Goal: Register for event/course

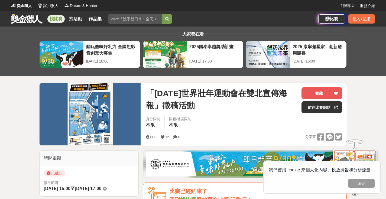
click at [60, 19] on link "找比賽" at bounding box center [55, 19] width 17 height 8
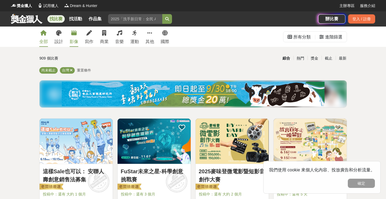
click at [70, 36] on link "影像" at bounding box center [74, 37] width 9 height 20
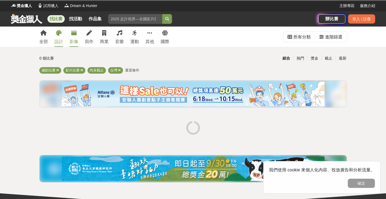
click at [60, 36] on link "設計" at bounding box center [58, 37] width 9 height 20
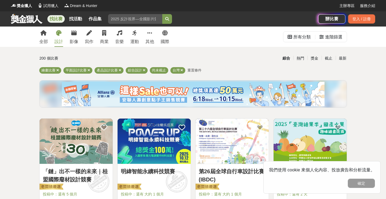
click at [200, 71] on span "重置條件" at bounding box center [194, 70] width 14 height 4
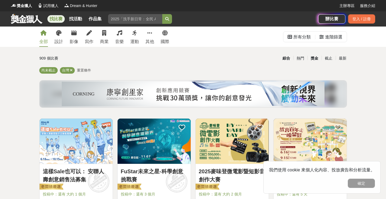
click at [313, 56] on div "獎金" at bounding box center [314, 58] width 14 height 9
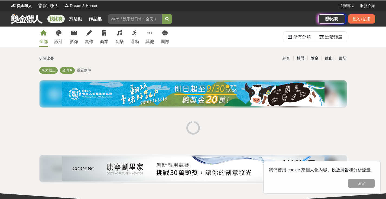
click at [305, 57] on div "熱門" at bounding box center [300, 58] width 14 height 9
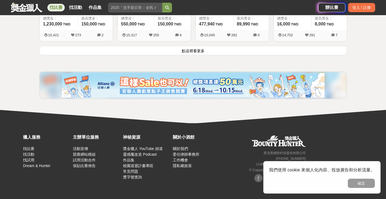
scroll to position [762, 0]
click at [174, 48] on button "點這裡看更多" at bounding box center [193, 50] width 308 height 9
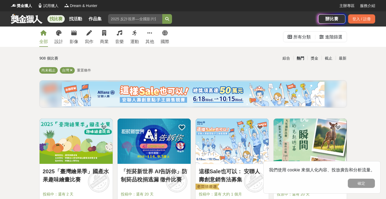
scroll to position [0, 0]
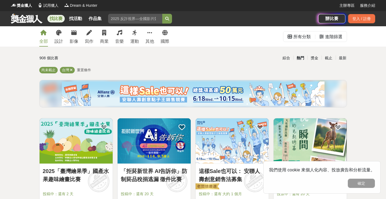
click at [83, 70] on span "重置條件" at bounding box center [84, 70] width 14 height 4
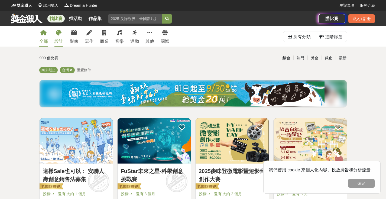
click at [59, 32] on icon at bounding box center [58, 32] width 5 height 5
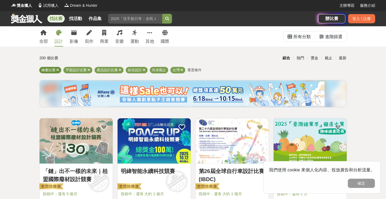
click at [57, 70] on icon at bounding box center [57, 70] width 3 height 4
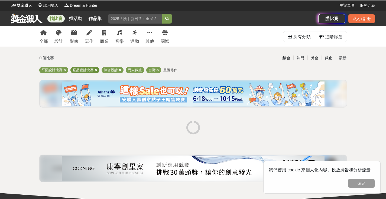
click at [97, 70] on icon at bounding box center [95, 70] width 3 height 4
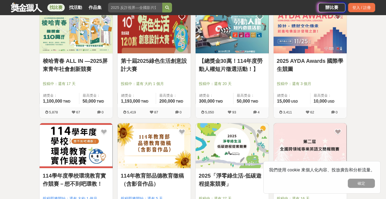
scroll to position [133, 0]
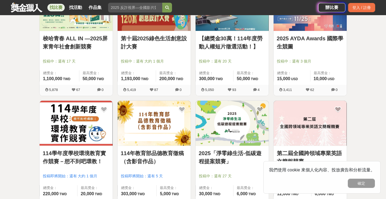
click at [155, 45] on link "第十屆2025綠色生活創意設計大賽" at bounding box center [154, 42] width 67 height 16
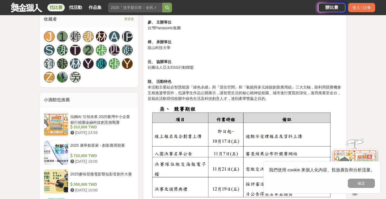
scroll to position [419, 0]
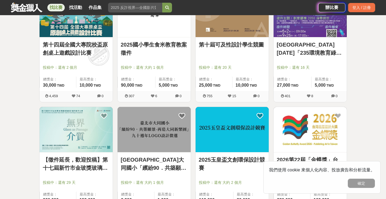
scroll to position [567, 0]
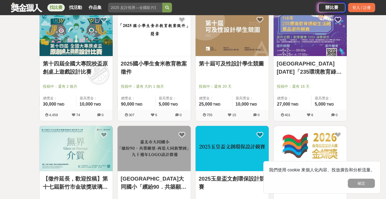
click at [155, 48] on img at bounding box center [153, 33] width 73 height 45
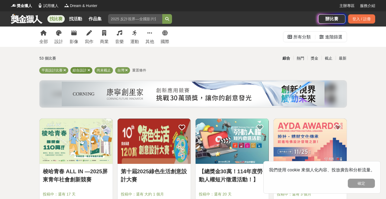
click at [89, 69] on icon at bounding box center [88, 70] width 3 height 4
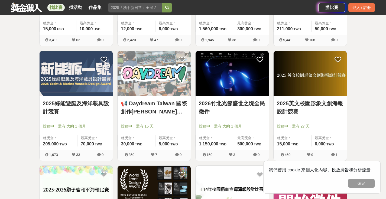
scroll to position [314, 0]
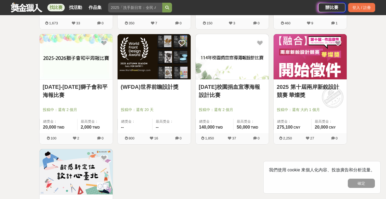
click at [224, 95] on link "114年校園捐血宣導海報設計比賽" at bounding box center [232, 91] width 67 height 16
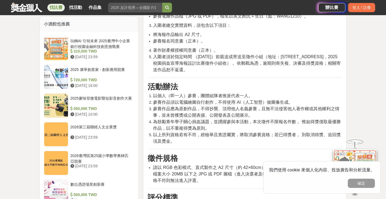
scroll to position [398, 0]
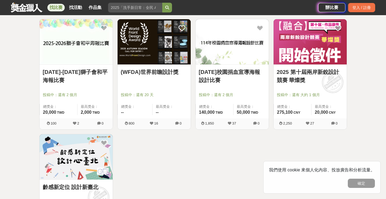
scroll to position [329, 0]
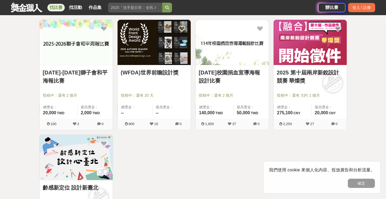
click at [68, 49] on img at bounding box center [76, 42] width 73 height 45
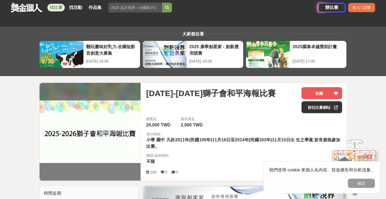
scroll to position [210, 0]
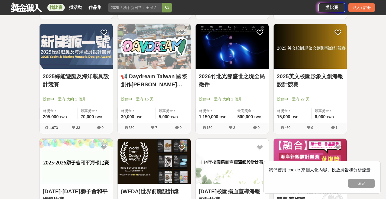
scroll to position [329, 0]
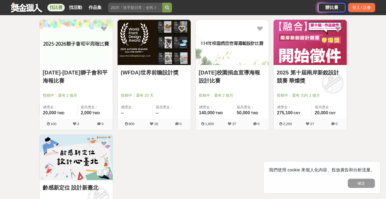
click at [305, 83] on link "2025 第十屆兩岸新銳設計競賽 華燦獎" at bounding box center [310, 76] width 67 height 16
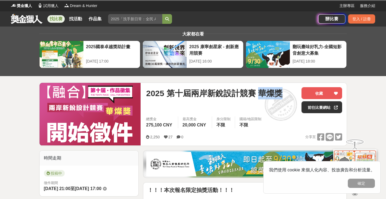
drag, startPoint x: 262, startPoint y: 95, endPoint x: 280, endPoint y: 96, distance: 18.4
click at [280, 96] on span "2025 第十屆兩岸新銳設計競賽 華燦獎" at bounding box center [214, 93] width 136 height 12
copy span "華燦獎"
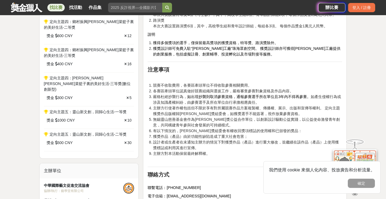
scroll to position [430, 0]
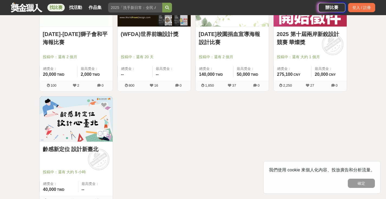
scroll to position [371, 0]
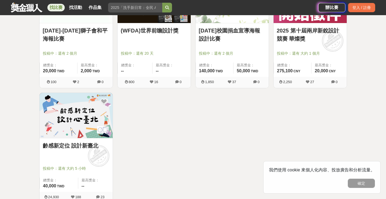
click at [102, 121] on img at bounding box center [76, 115] width 73 height 45
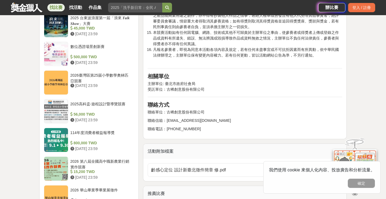
scroll to position [795, 0]
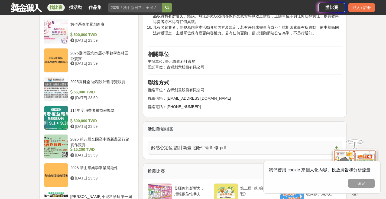
click at [216, 145] on span "齡感心定位 設計新臺北徵件簡章 修.pdf" at bounding box center [241, 148] width 181 height 6
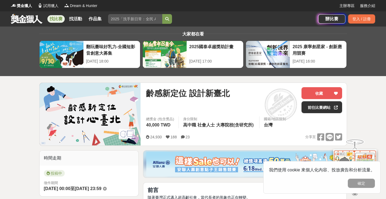
scroll to position [0, 0]
click at [360, 13] on div "辦比賽 登入 / 註冊" at bounding box center [346, 18] width 57 height 15
click at [360, 24] on div "辦比賽 登入 / 註冊" at bounding box center [346, 18] width 57 height 15
click at [359, 18] on div "登入 / 註冊" at bounding box center [361, 18] width 27 height 9
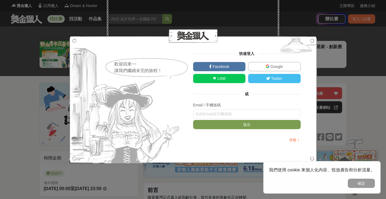
click at [278, 70] on link "Google" at bounding box center [274, 66] width 53 height 9
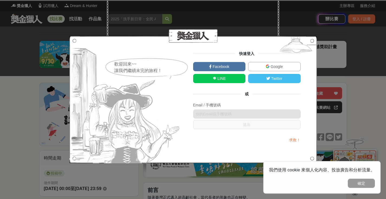
click at [348, 26] on div "歡迎回來~~ 讓我們繼續未完的旅程！ 快速登入 Facebook Google LINE Twitter 或 Email / 手機號碼 送出 求救！" at bounding box center [193, 99] width 386 height 199
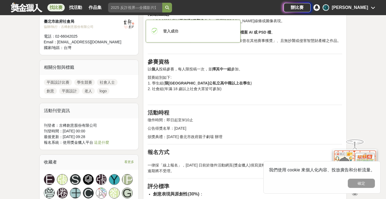
scroll to position [327, 0]
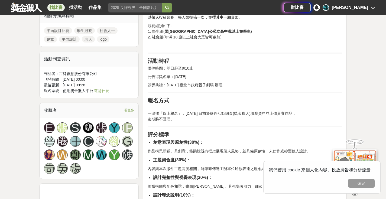
click at [103, 131] on div "張" at bounding box center [101, 127] width 11 height 11
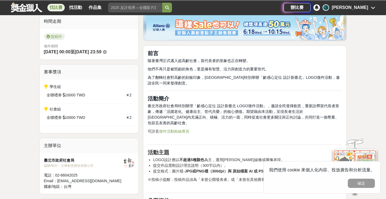
scroll to position [137, 0]
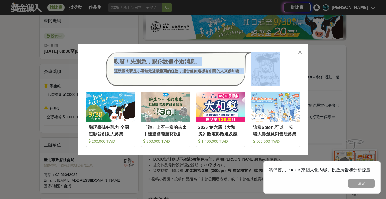
drag, startPoint x: 302, startPoint y: 51, endPoint x: 268, endPoint y: 79, distance: 44.0
click at [268, 79] on div "哎呀！先別急，跟你說個小道消息。 這幾個比賽是小酒館最近最推薦的任務，適合像你這樣有創意的人來參加噢！ 收藏 翻玩臺味好乳力-全國短影音創意大募集 200,0…" at bounding box center [193, 99] width 230 height 111
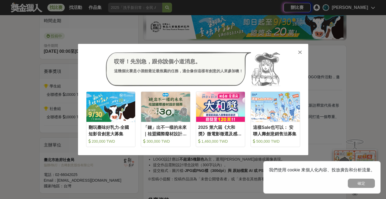
click at [285, 78] on div "哎呀！先別急，跟你說個小道消息。 這幾個比賽是小酒館最近最推薦的任務，適合像你這樣有創意的人來參加噢！" at bounding box center [193, 69] width 214 height 34
click at [301, 48] on div "哎呀！先別急，跟你說個小道消息。 這幾個比賽是小酒館最近最推薦的任務，適合像你這樣有創意的人來參加噢！ 收藏 翻玩臺味好乳力-全國短影音創意大募集 200,0…" at bounding box center [193, 99] width 230 height 111
click at [300, 51] on icon at bounding box center [300, 52] width 4 height 5
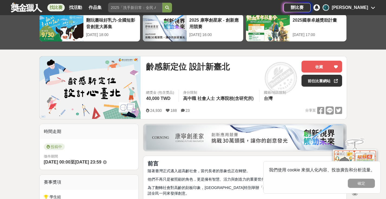
scroll to position [27, 0]
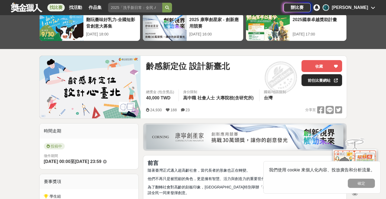
click at [327, 81] on link "前往比賽網站" at bounding box center [321, 80] width 41 height 12
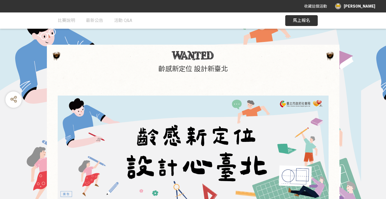
scroll to position [17, 0]
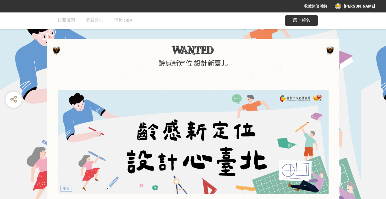
click at [306, 19] on span "馬上報名" at bounding box center [301, 20] width 17 height 5
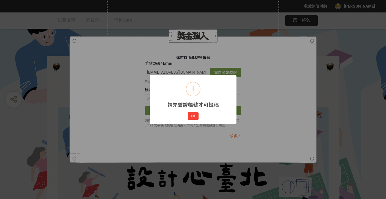
scroll to position [0, 0]
click at [190, 118] on button "Yes" at bounding box center [193, 116] width 11 height 8
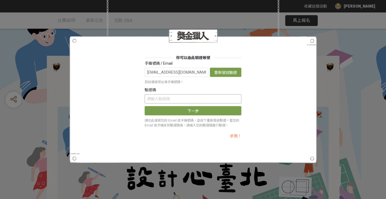
click at [198, 97] on input "text" at bounding box center [193, 98] width 97 height 9
click at [189, 75] on input "[EMAIL_ADDRESS][DOMAIN_NAME]" at bounding box center [177, 72] width 64 height 9
type input "0900463551"
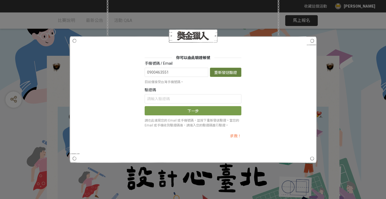
click at [219, 72] on button "重新發送驗證信" at bounding box center [225, 72] width 31 height 9
click at [209, 100] on input "text" at bounding box center [193, 98] width 97 height 9
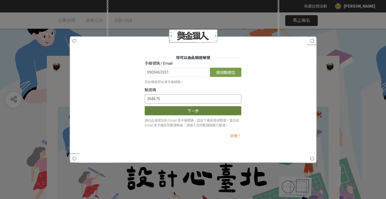
type input "368675"
click at [193, 110] on button "下一步" at bounding box center [193, 110] width 97 height 9
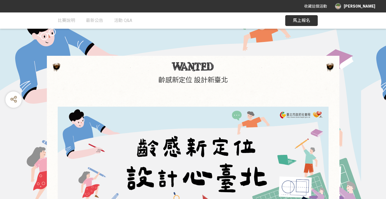
click at [307, 22] on span "馬上報名" at bounding box center [301, 20] width 17 height 5
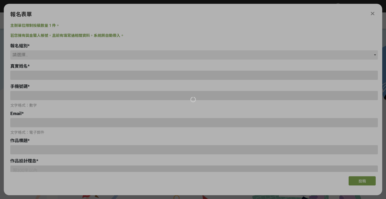
type input "0900463551"
type input "[EMAIL_ADDRESS][DOMAIN_NAME]"
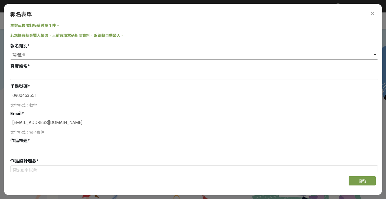
select select "社會組(年滿 18 歲以上社會大眾皆可參加)"
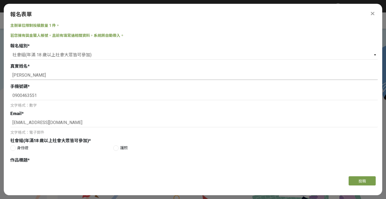
type input "[PERSON_NAME]"
click at [20, 148] on span "身份證" at bounding box center [22, 148] width 11 height 6
click at [14, 148] on input "身份證" at bounding box center [13, 148] width 4 height 4
radio input "false"
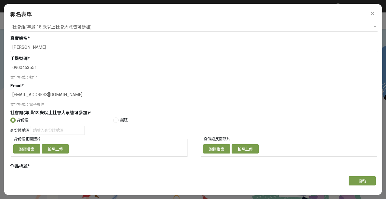
scroll to position [81, 0]
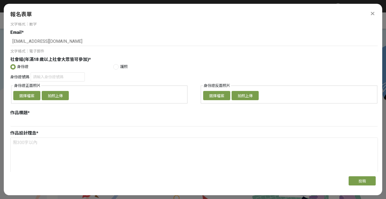
click at [122, 67] on span "護照" at bounding box center [144, 67] width 49 height 6
click at [117, 67] on input "護照" at bounding box center [115, 67] width 4 height 4
radio input "false"
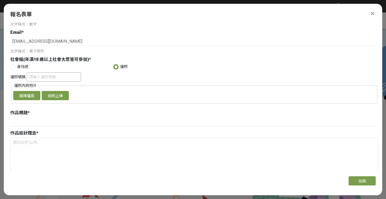
click at [40, 76] on input "護照號碼" at bounding box center [54, 76] width 54 height 9
type input "ˇ"
type input "366230188"
click at [31, 95] on button "選擇檔案" at bounding box center [26, 95] width 27 height 9
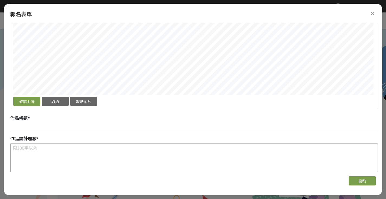
scroll to position [140, 0]
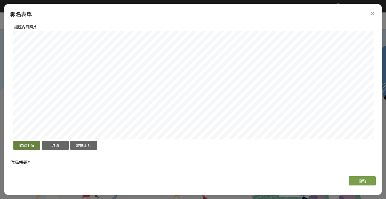
click at [27, 147] on button "確認上傳" at bounding box center [26, 145] width 27 height 9
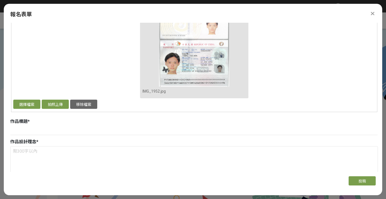
scroll to position [182, 0]
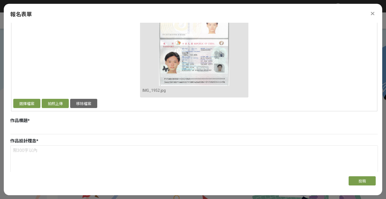
click at [117, 136] on div at bounding box center [193, 130] width 367 height 11
click at [116, 132] on input at bounding box center [193, 129] width 367 height 9
